Goal: Transaction & Acquisition: Download file/media

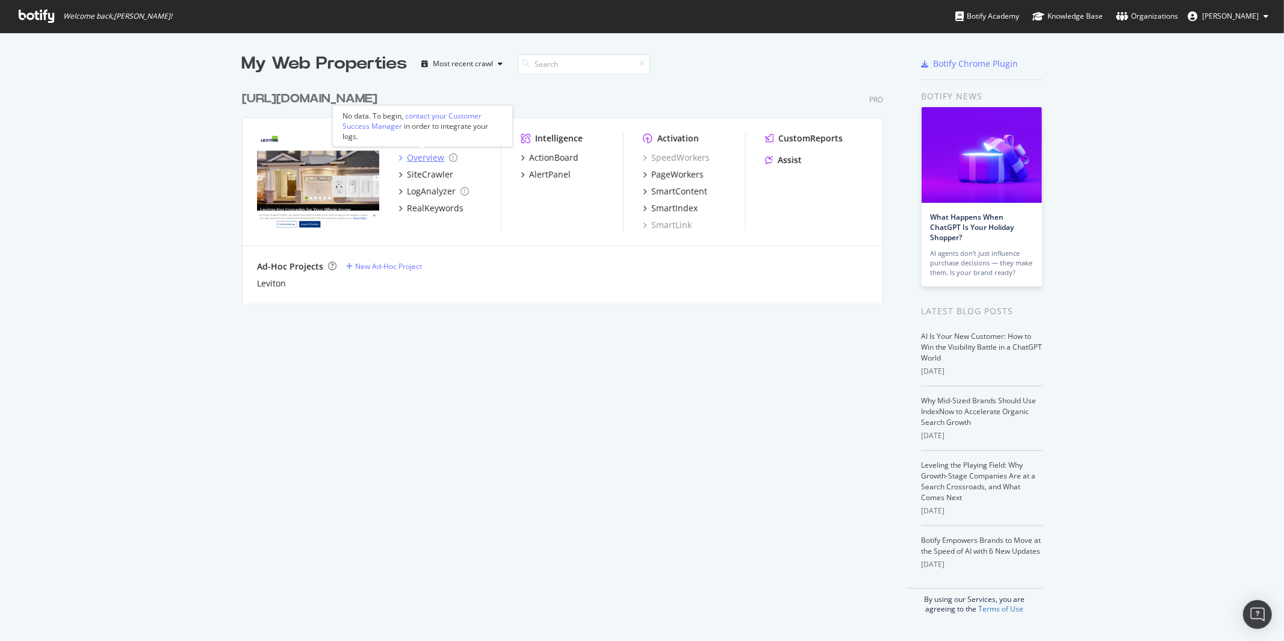
click at [415, 157] on div "Overview" at bounding box center [425, 158] width 37 height 12
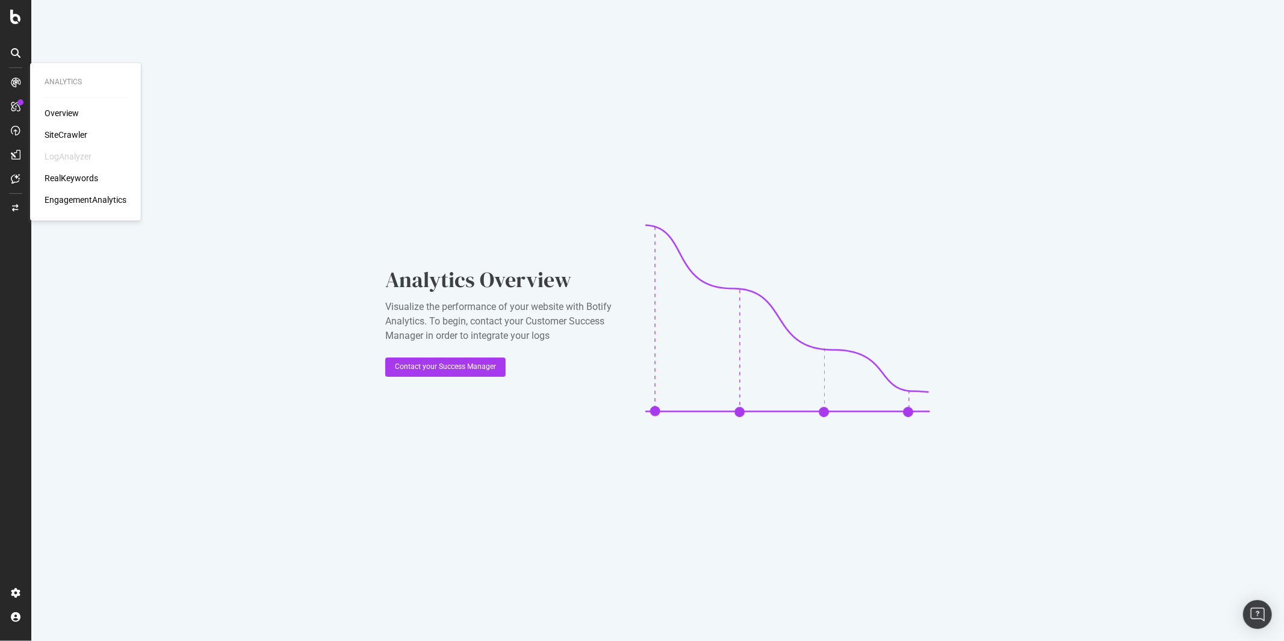
click at [70, 134] on div "SiteCrawler" at bounding box center [66, 135] width 43 height 12
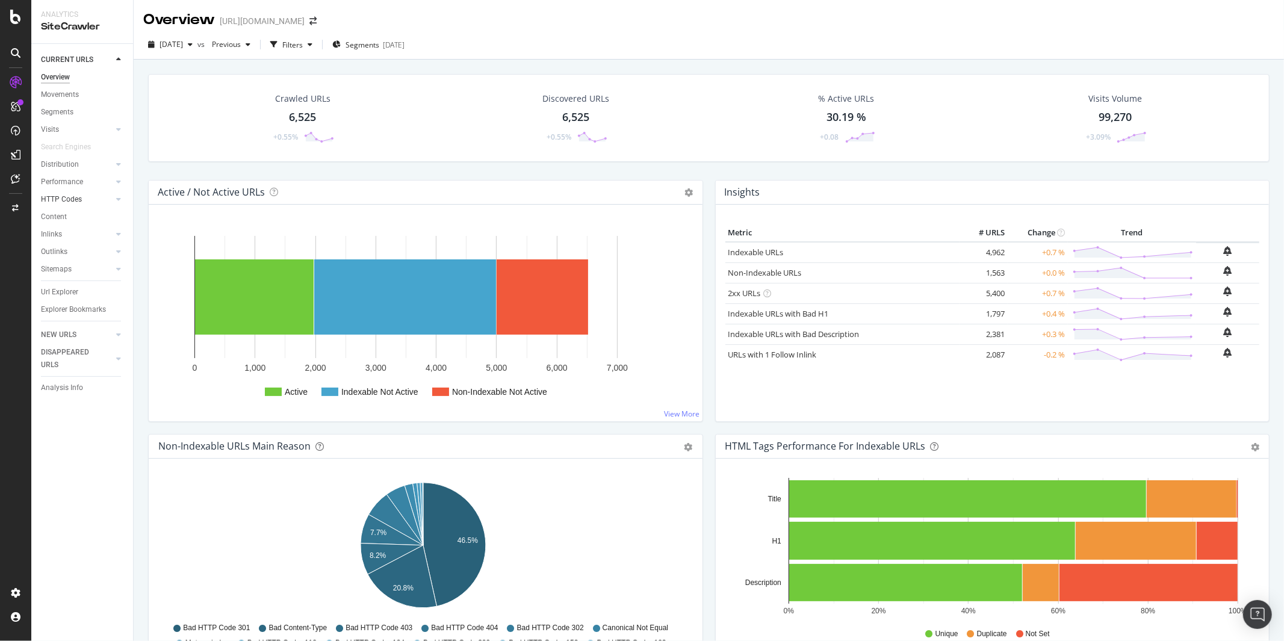
click at [108, 197] on div at bounding box center [107, 199] width 12 height 12
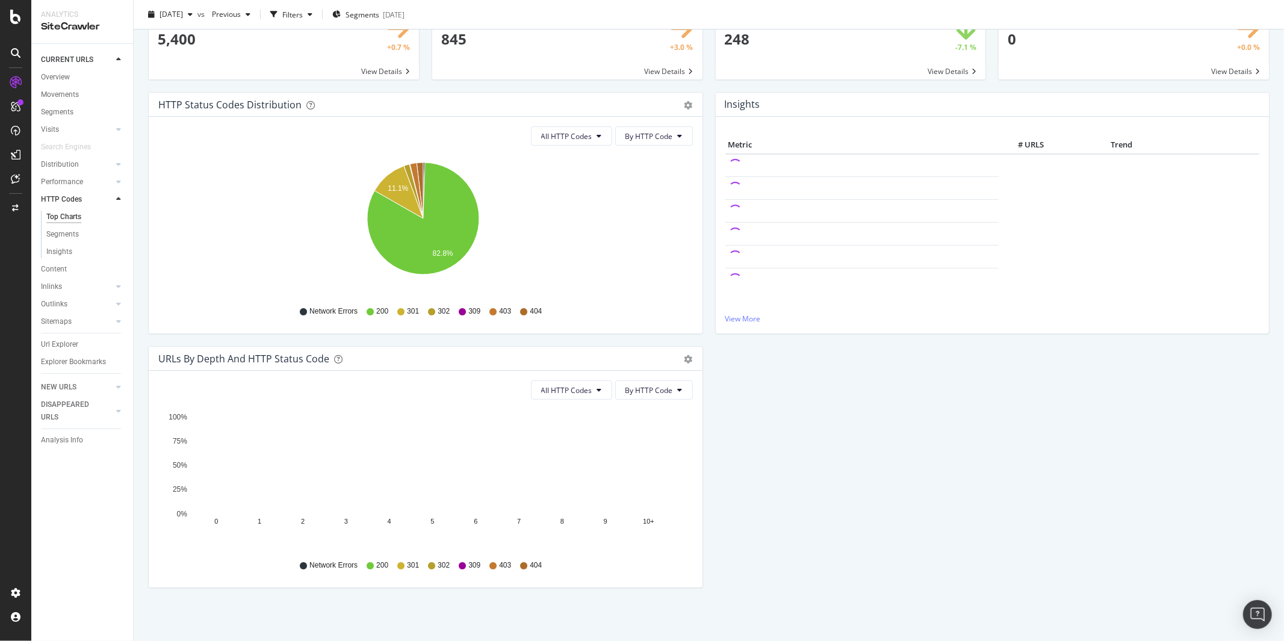
scroll to position [71, 0]
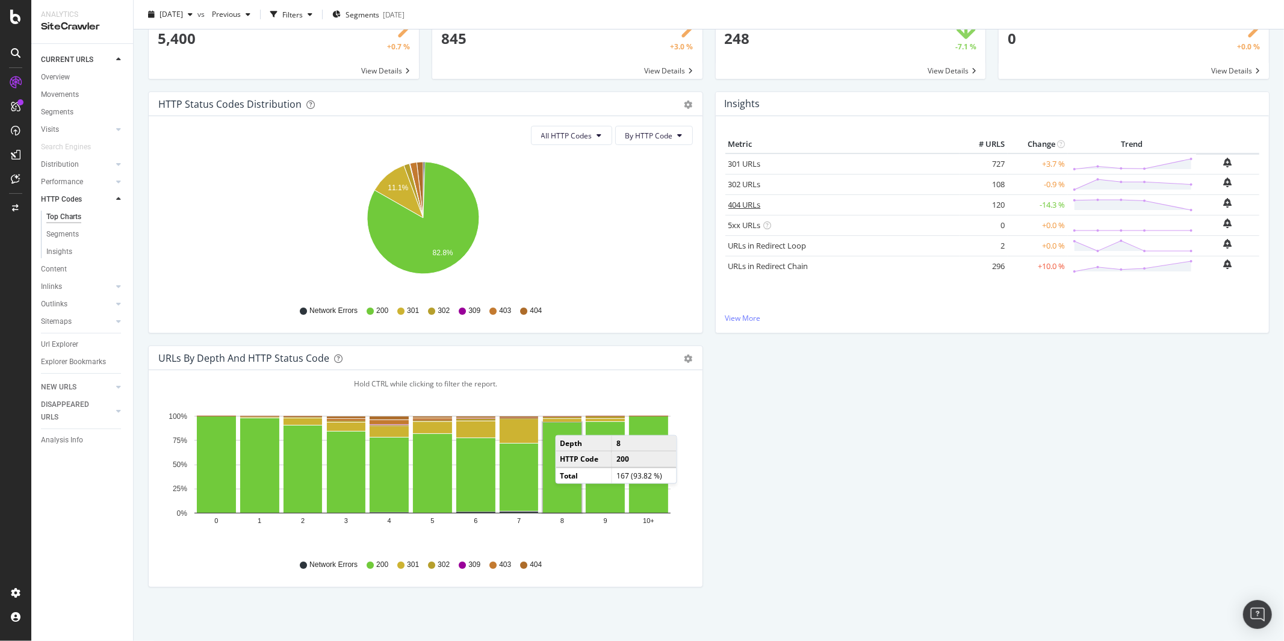
click at [739, 205] on link "404 URLs" at bounding box center [744, 204] width 33 height 11
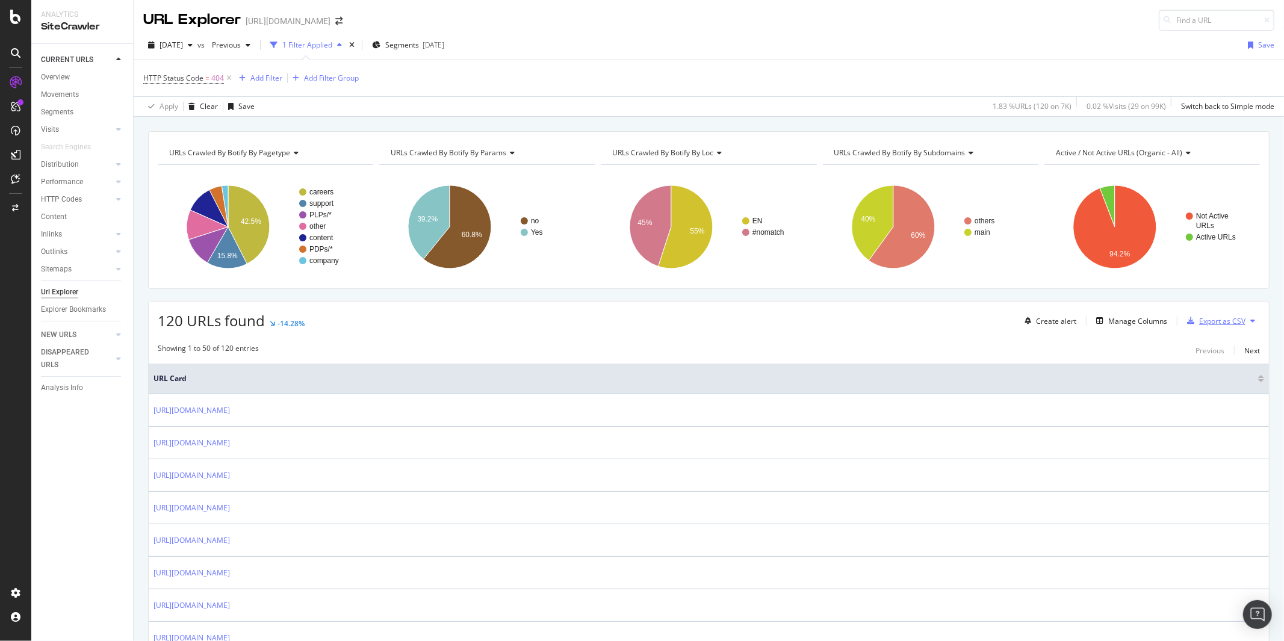
click at [1213, 327] on div "Export as CSV" at bounding box center [1213, 321] width 63 height 18
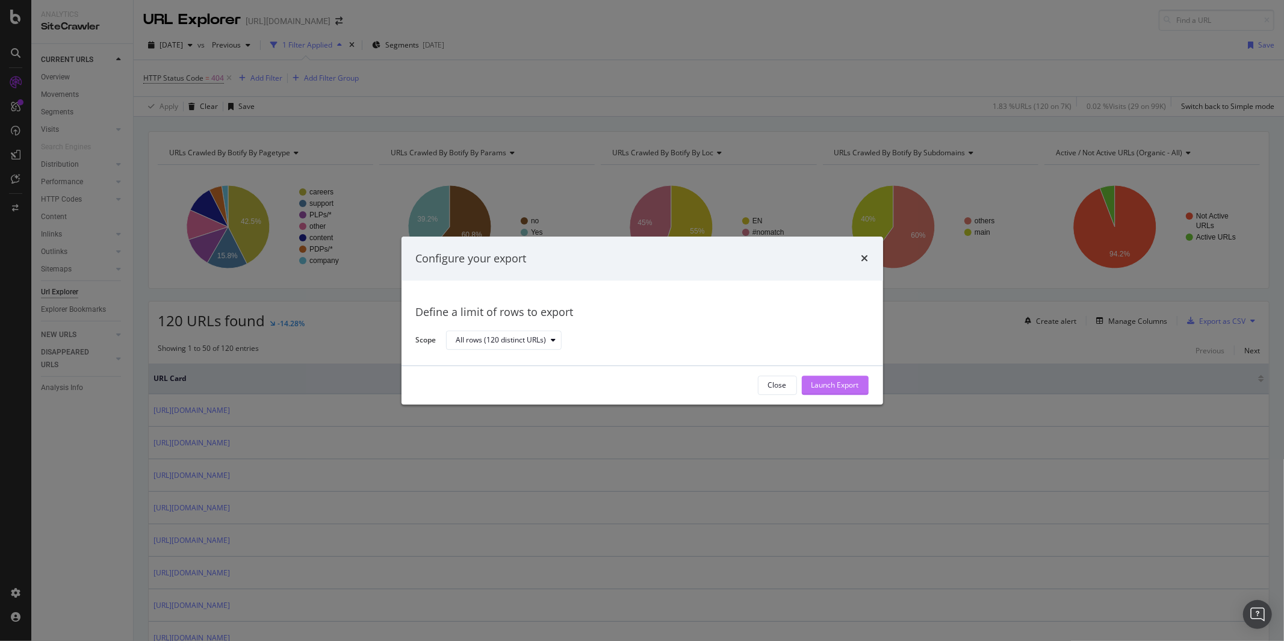
click at [844, 387] on div "Launch Export" at bounding box center [835, 385] width 48 height 10
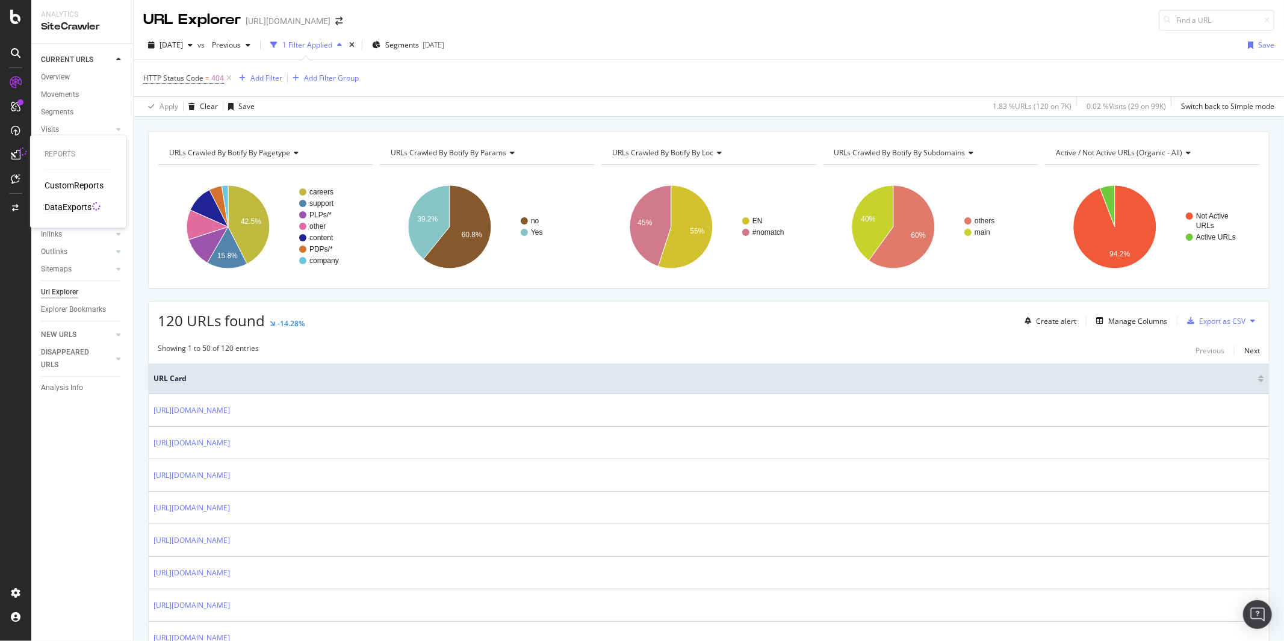
click at [56, 205] on div "DataExports" at bounding box center [68, 208] width 47 height 12
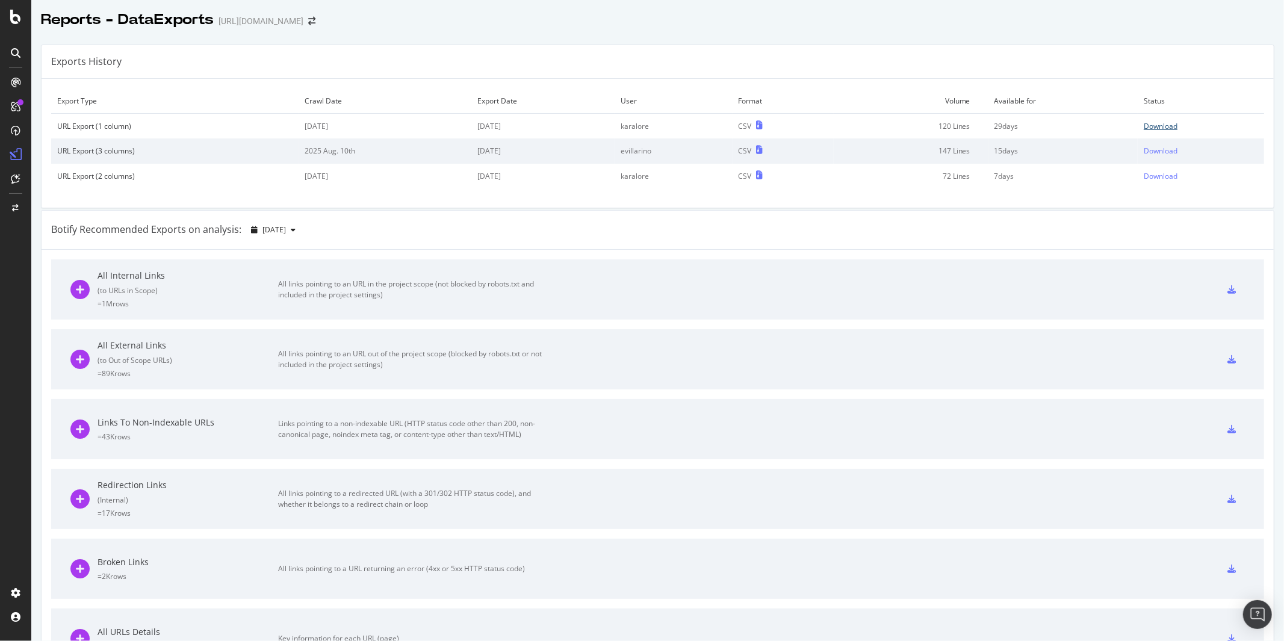
click at [1144, 127] on div "Download" at bounding box center [1161, 126] width 34 height 10
drag, startPoint x: 317, startPoint y: 13, endPoint x: 296, endPoint y: 4, distance: 22.9
click at [317, 13] on div "Reports - DataExports [URL][DOMAIN_NAME]" at bounding box center [657, 15] width 1253 height 30
